Goal: Find specific page/section: Find specific page/section

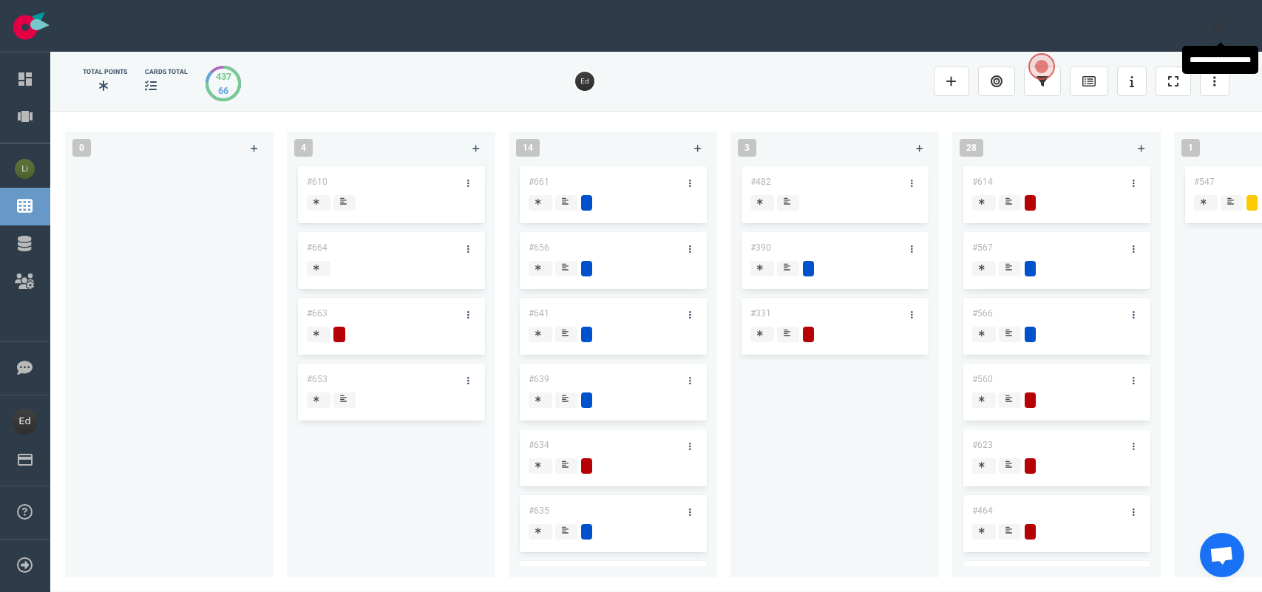
click at [1216, 34] on button at bounding box center [1219, 28] width 37 height 30
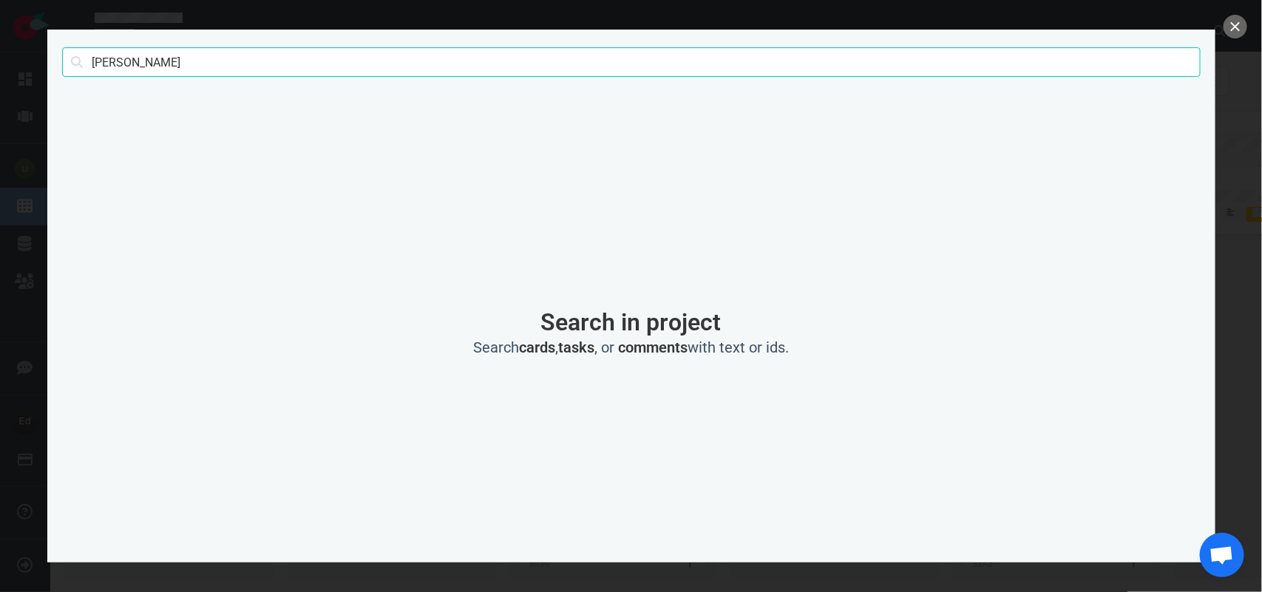
scroll to position [554, 0]
click at [87, 68] on input "[PERSON_NAME]" at bounding box center [631, 62] width 1138 height 30
type input "[PERSON_NAME]"
click button "Search" at bounding box center [0, 0] width 0 height 0
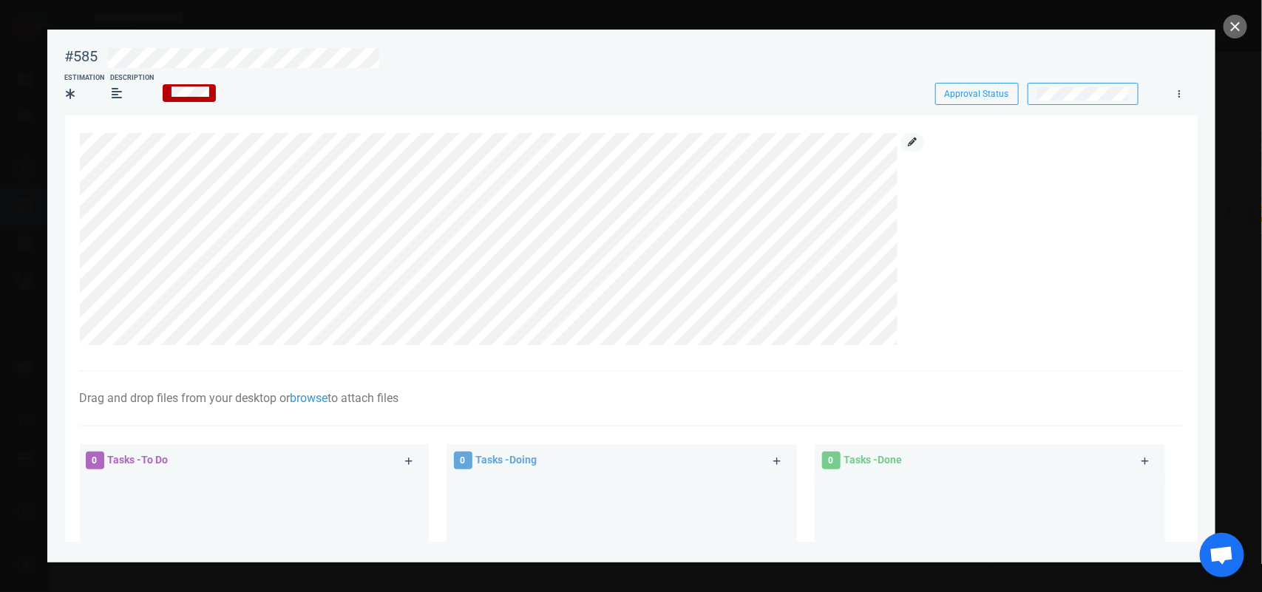
click at [917, 142] on icon at bounding box center [912, 141] width 9 height 9
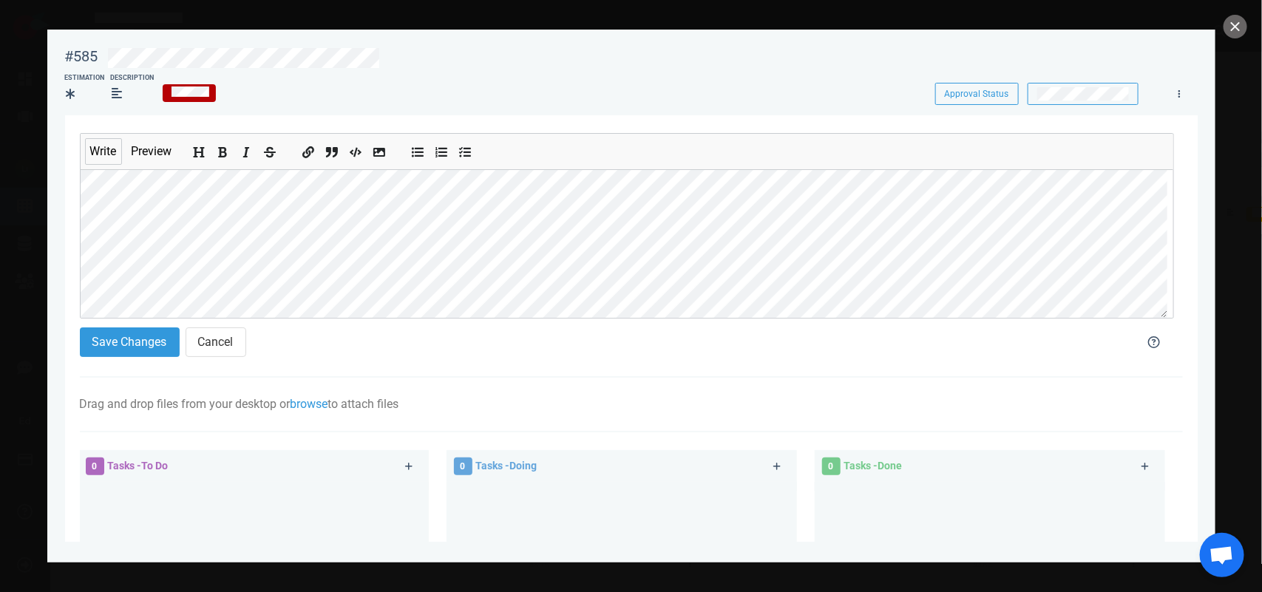
scroll to position [92, 0]
click at [98, 337] on button "Save Changes" at bounding box center [130, 342] width 100 height 30
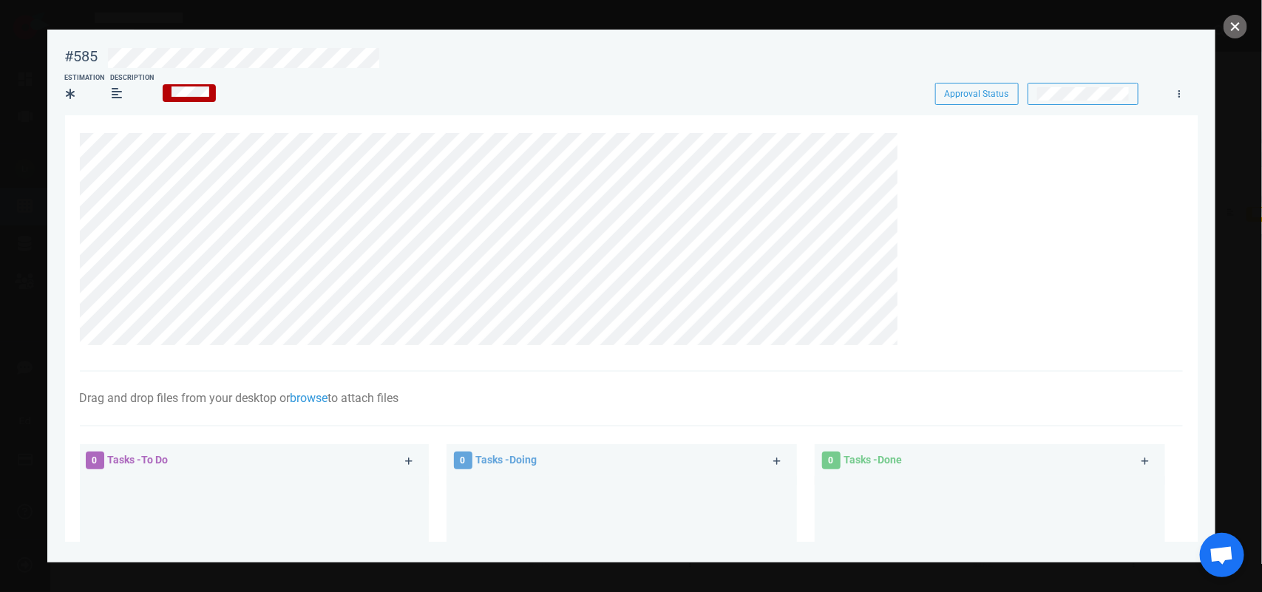
click at [1234, 30] on button "close" at bounding box center [1235, 27] width 24 height 24
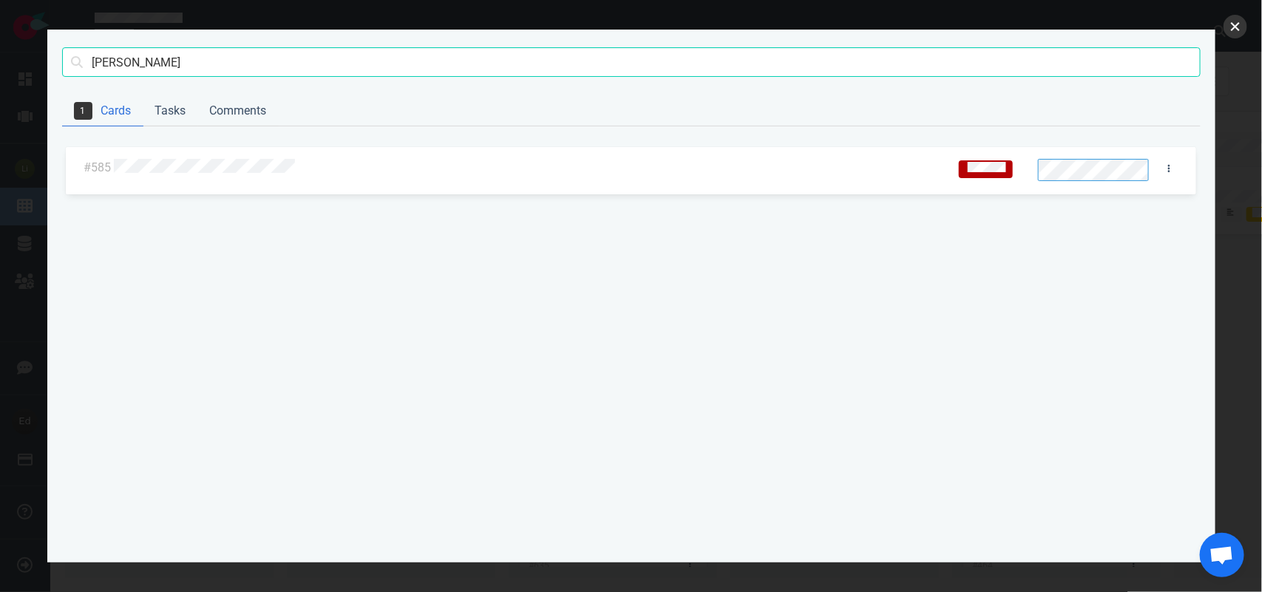
click at [1238, 22] on button "close" at bounding box center [1235, 27] width 24 height 24
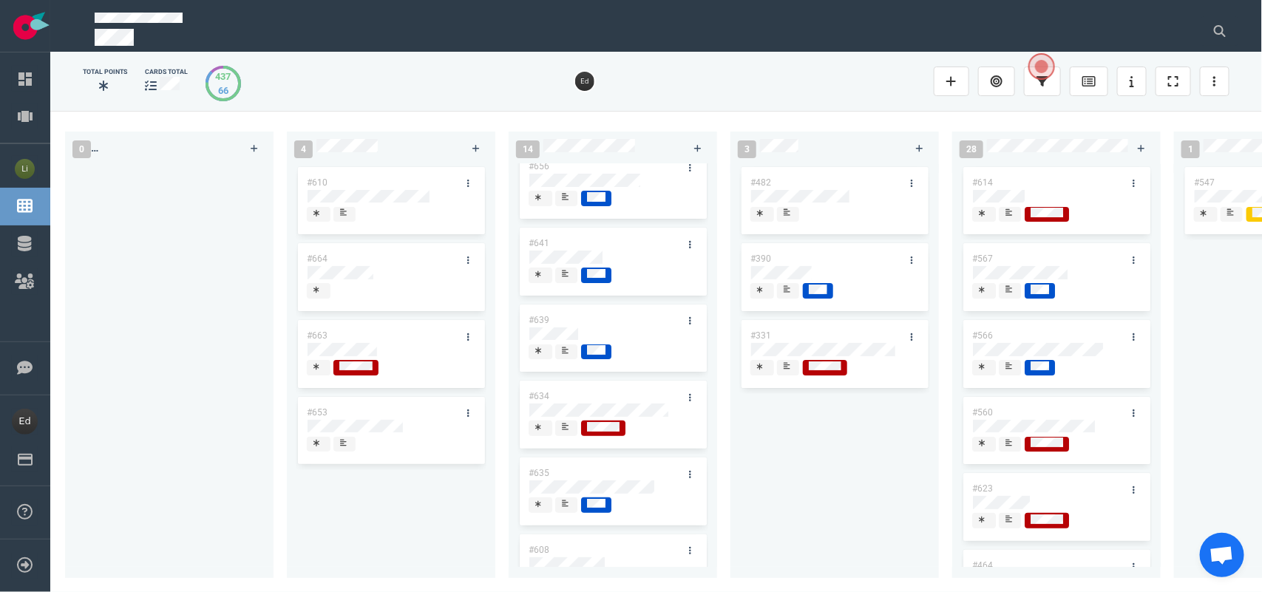
click at [872, 556] on div "#482 #390 #331" at bounding box center [834, 365] width 208 height 403
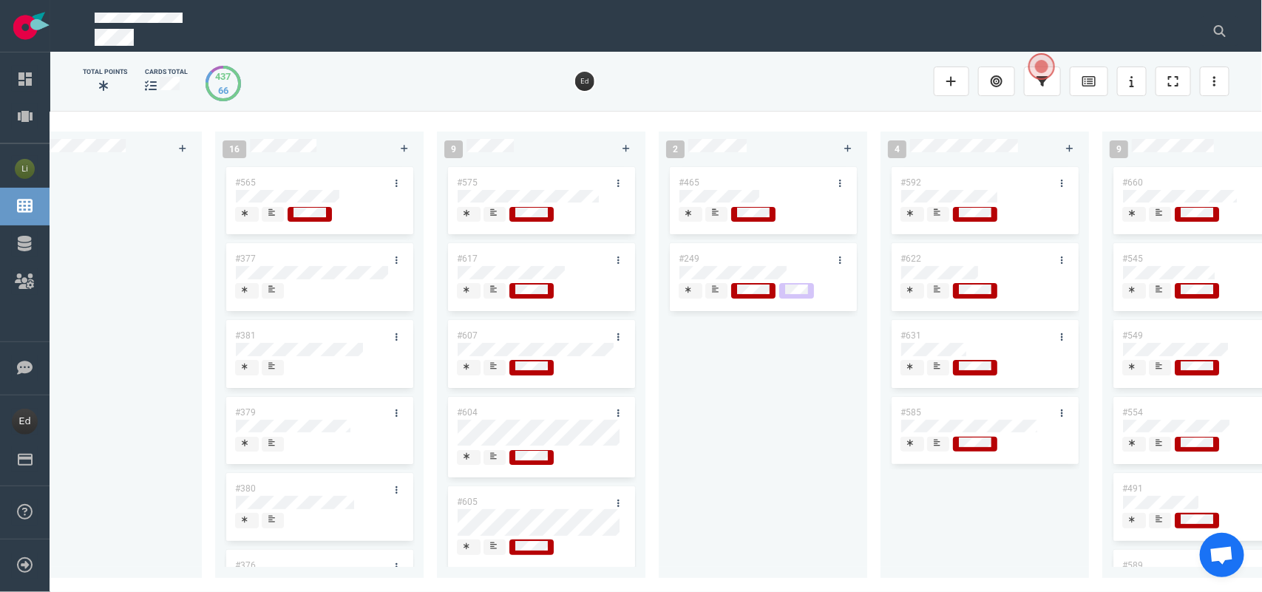
scroll to position [0, 2254]
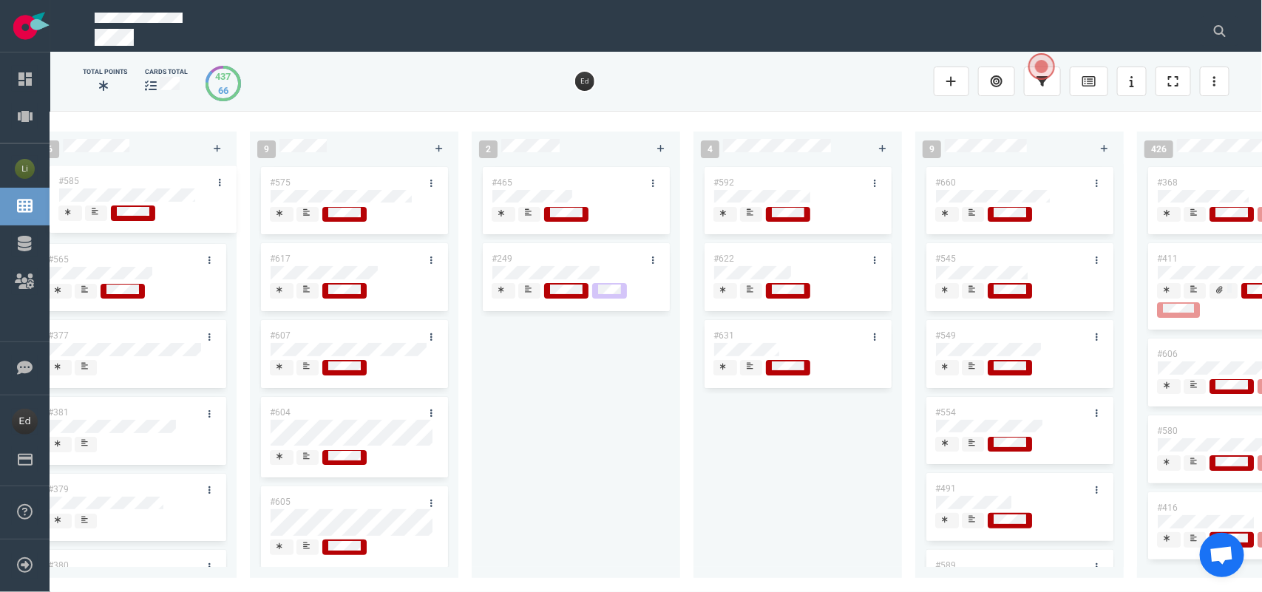
drag, startPoint x: 788, startPoint y: 411, endPoint x: 133, endPoint y: 179, distance: 694.8
click at [133, 179] on div "0 4 #610 #664 #663 #653 14 #661 #656 #641 #639 #634 #635 #608 #611 #602 3 #482 …" at bounding box center [655, 351] width 1211 height 480
click at [1226, 30] on button at bounding box center [1219, 31] width 37 height 30
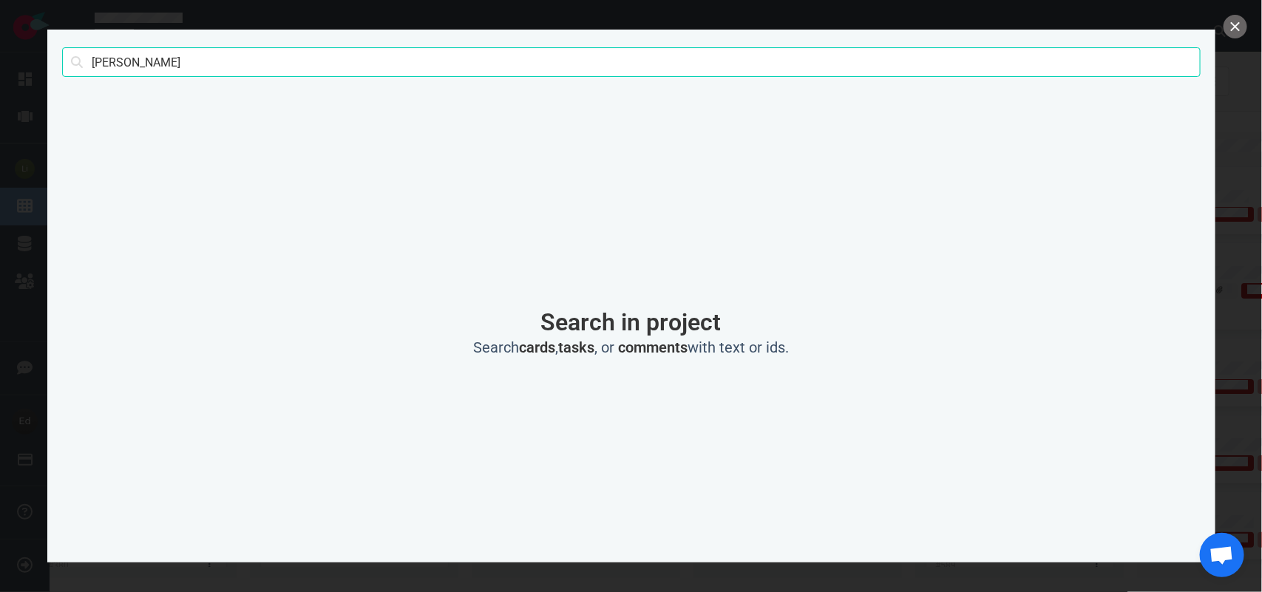
click at [134, 58] on input "[PERSON_NAME]" at bounding box center [631, 62] width 1138 height 30
type input "marras"
click button "Search" at bounding box center [0, 0] width 0 height 0
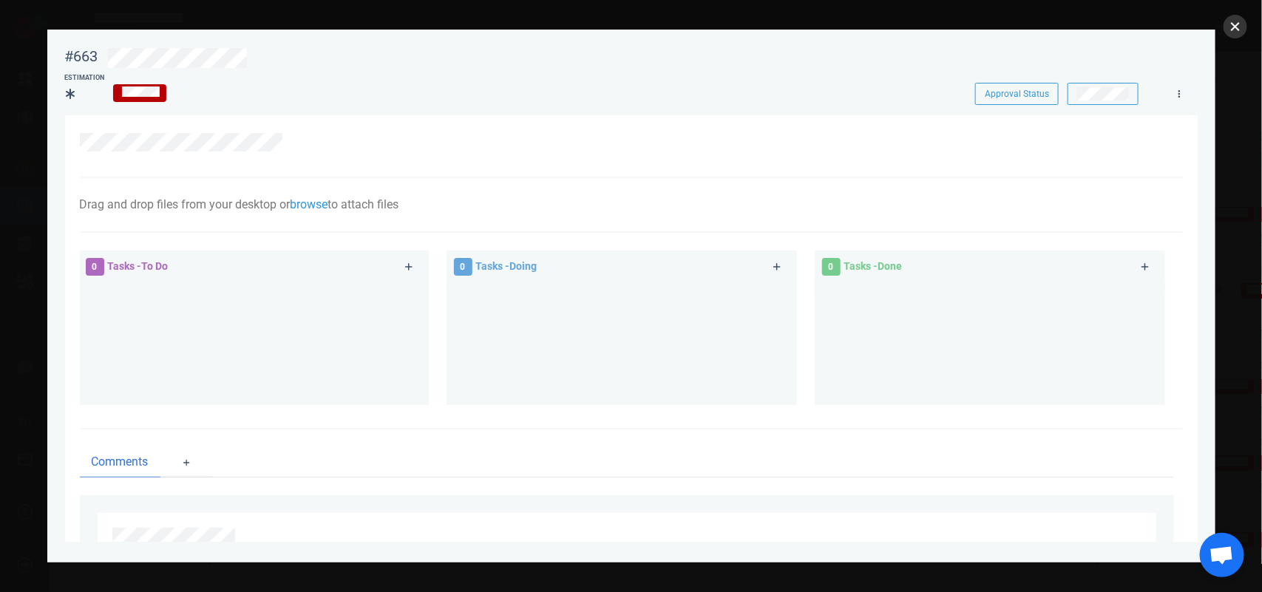
click at [1229, 27] on button "close" at bounding box center [1235, 27] width 24 height 24
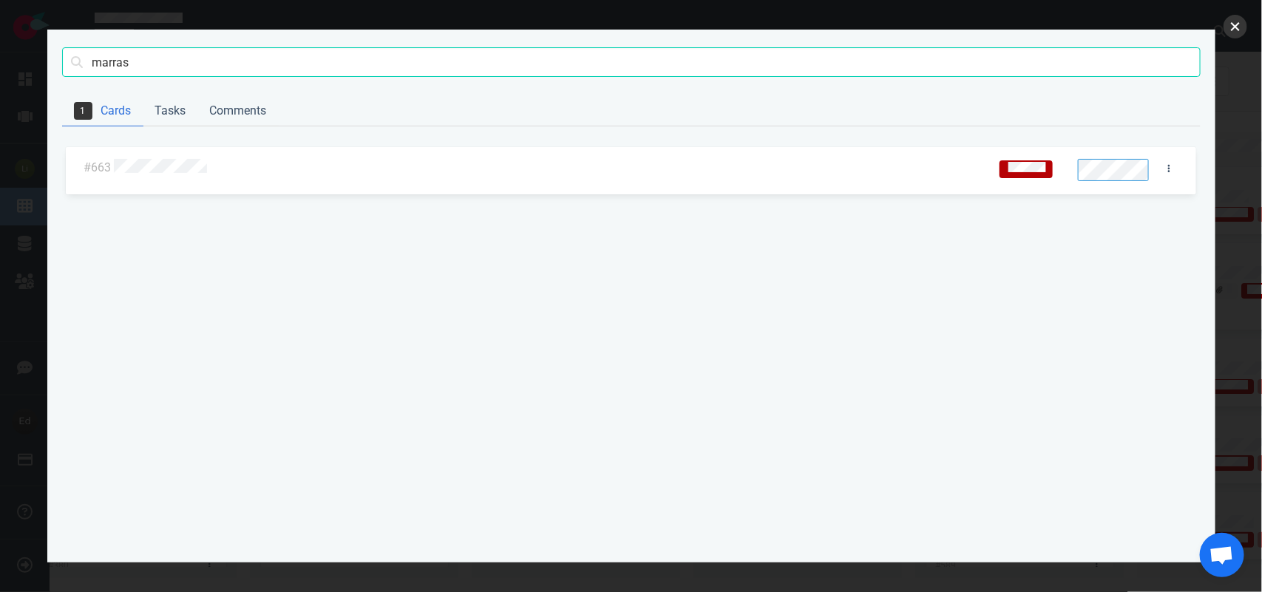
click at [1228, 33] on button "close" at bounding box center [1235, 27] width 24 height 24
